Goal: Use online tool/utility: Utilize a website feature to perform a specific function

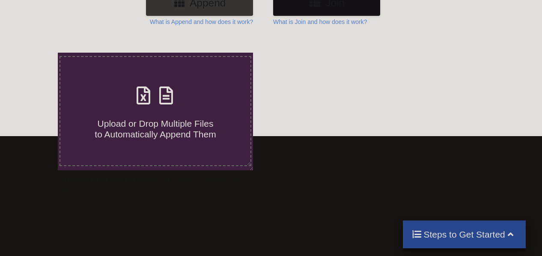
scroll to position [120, 0]
type input "C:\fakepath\82_99_20250429090102.xlsx"
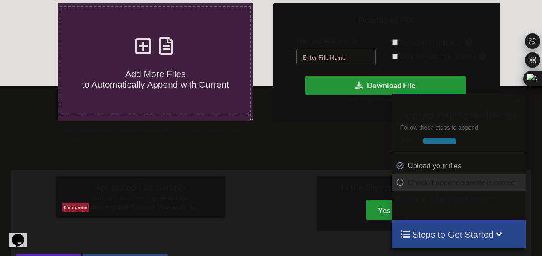
scroll to position [185, 0]
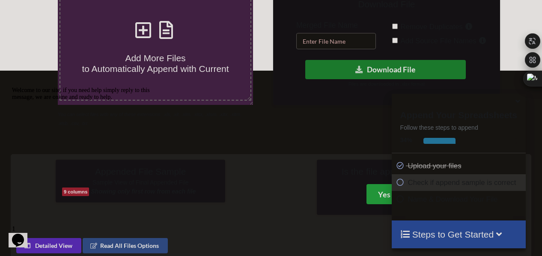
click at [375, 74] on button "Download File" at bounding box center [385, 69] width 161 height 19
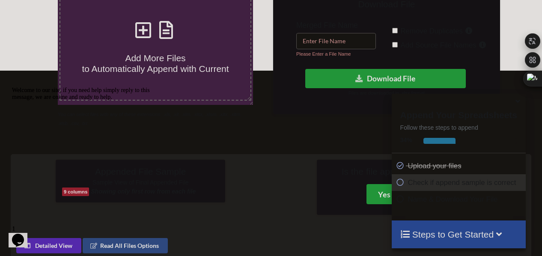
click at [344, 47] on input "text" at bounding box center [336, 41] width 80 height 16
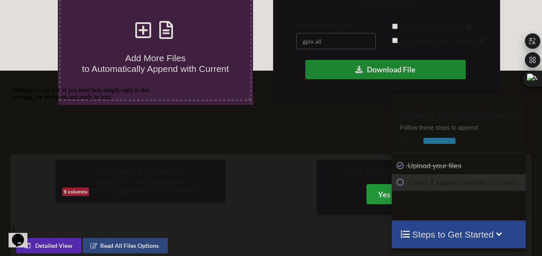
type input "gplx all"
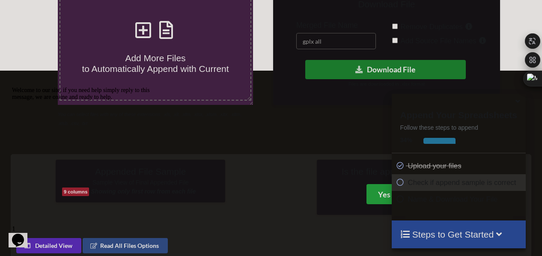
click at [340, 75] on button "Download File" at bounding box center [385, 69] width 161 height 19
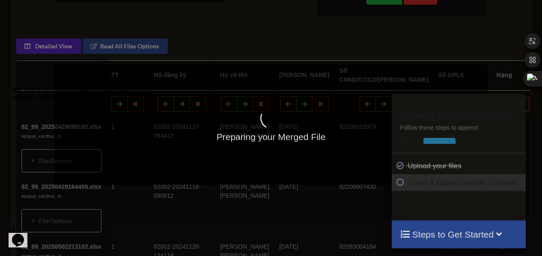
scroll to position [386, 0]
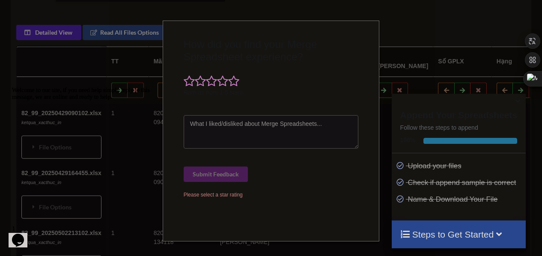
click at [410, 37] on div "How did you find your Merge Spreadsheet experience? Rate us from 1-5 stars Subm…" at bounding box center [271, 128] width 542 height 256
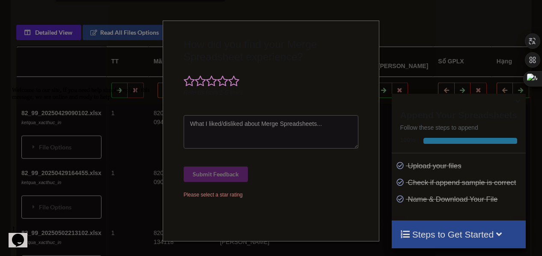
click at [517, 103] on icon at bounding box center [518, 100] width 9 height 8
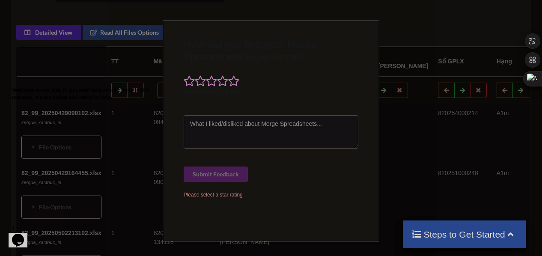
click at [363, 37] on div "How did you find your Merge Spreadsheet experience? Rate us from 1-5 stars Subm…" at bounding box center [271, 131] width 215 height 207
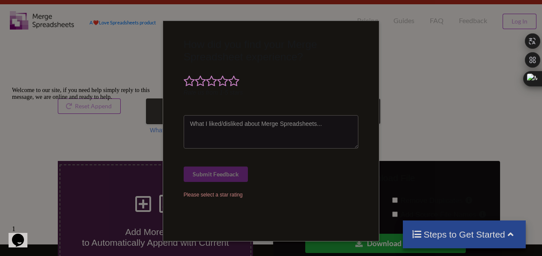
scroll to position [0, 0]
